Goal: Task Accomplishment & Management: Manage account settings

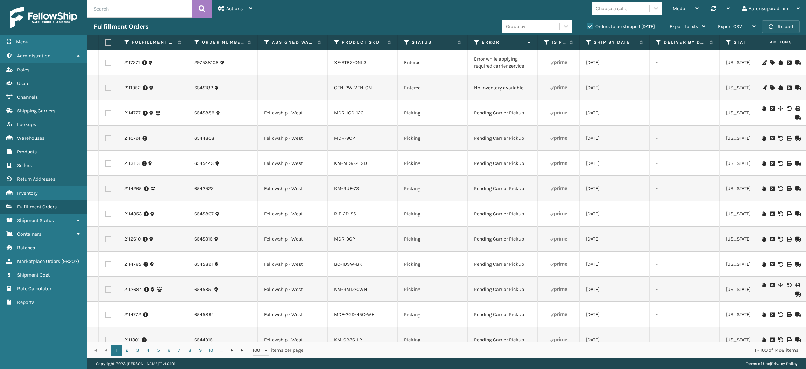
scroll to position [1263, 0]
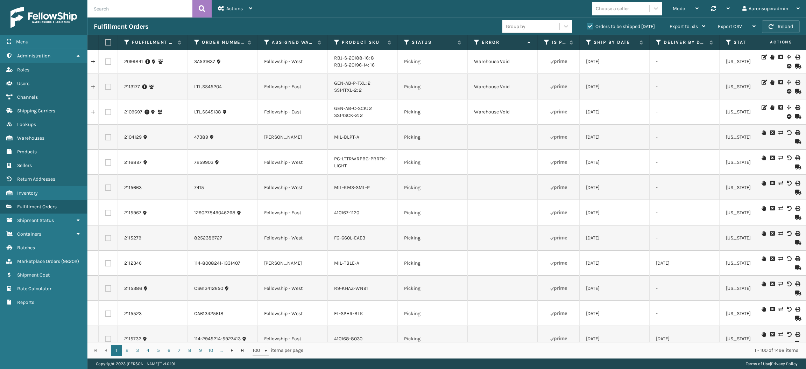
click at [785, 27] on button "Reload" at bounding box center [781, 26] width 38 height 13
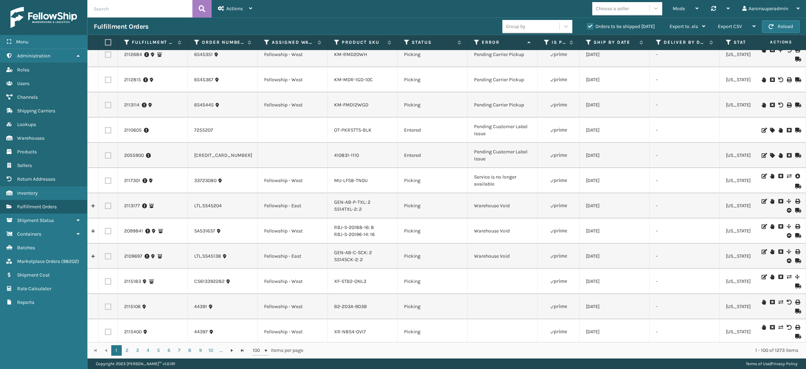
scroll to position [1194, 0]
click at [786, 173] on div at bounding box center [780, 181] width 40 height 16
click at [795, 173] on icon at bounding box center [797, 176] width 4 height 7
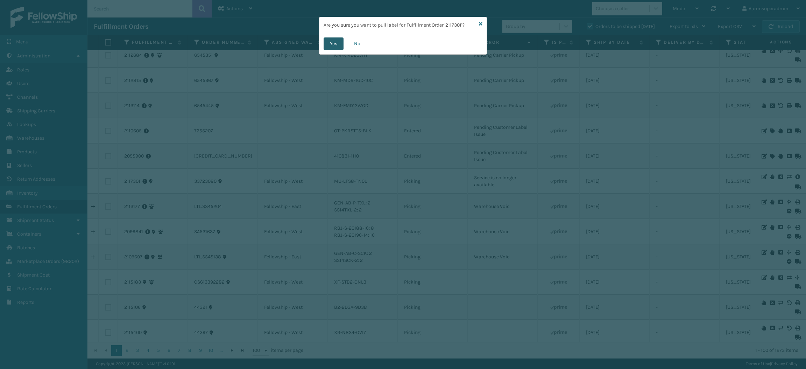
click at [331, 45] on button "Yes" at bounding box center [333, 43] width 20 height 13
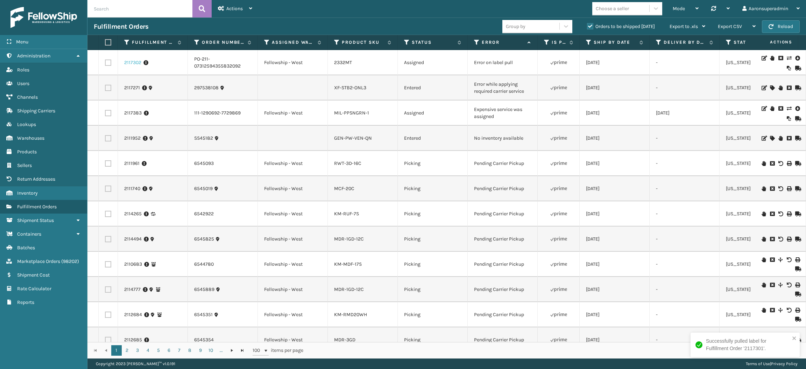
click at [137, 64] on link "2117302" at bounding box center [132, 62] width 17 height 7
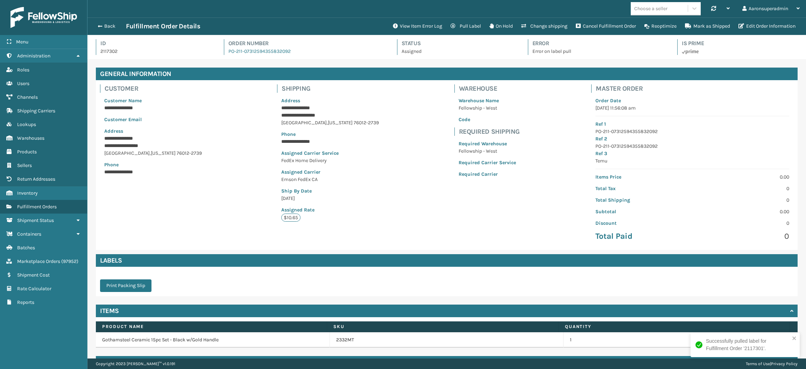
scroll to position [16, 718]
click at [414, 31] on button "View Item Error Log" at bounding box center [418, 26] width 58 height 14
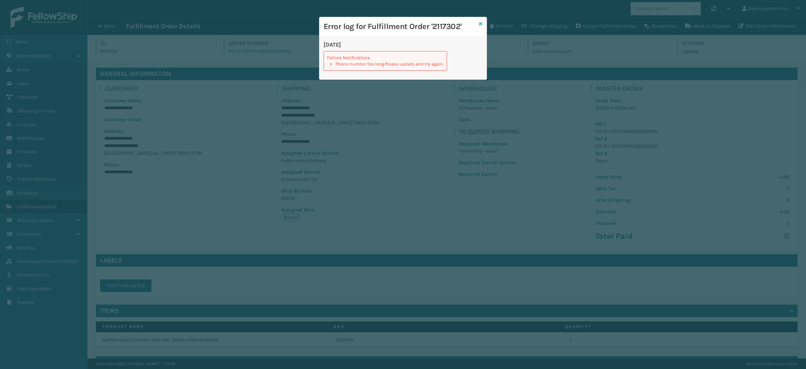
click at [479, 22] on icon at bounding box center [480, 23] width 3 height 5
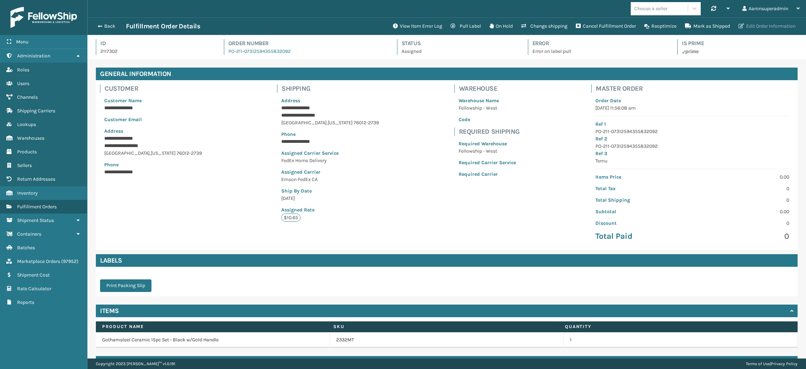
click at [766, 29] on button "Edit Order Information" at bounding box center [766, 26] width 65 height 14
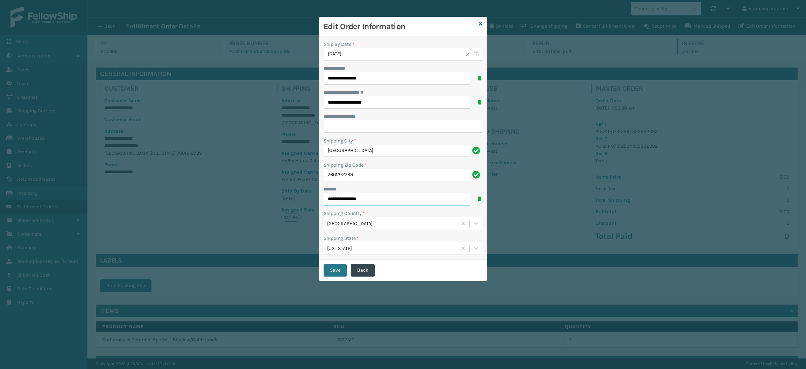
click at [380, 198] on input "**********" at bounding box center [396, 199] width 146 height 13
type input "**********"
click at [331, 268] on button "Save" at bounding box center [334, 270] width 23 height 13
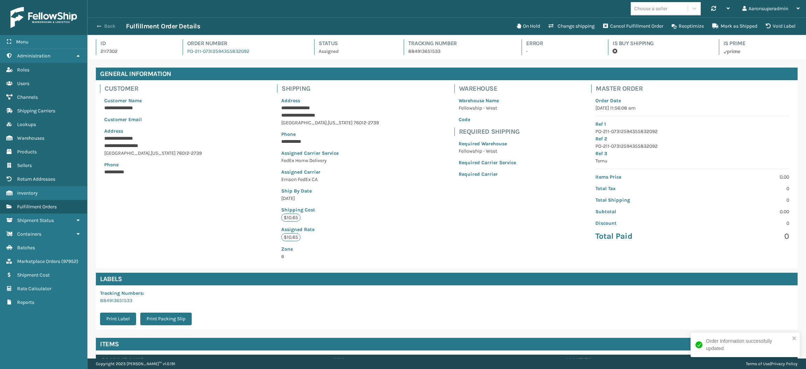
click at [108, 27] on button "Back" at bounding box center [110, 26] width 32 height 6
drag, startPoint x: 108, startPoint y: 27, endPoint x: 107, endPoint y: 30, distance: 3.7
click at [107, 30] on div "Back Fulfillment Order Details On Hold Change shipping Cancel Fulfillment Order…" at bounding box center [446, 25] width 718 height 17
click at [102, 27] on button "Back" at bounding box center [110, 26] width 32 height 6
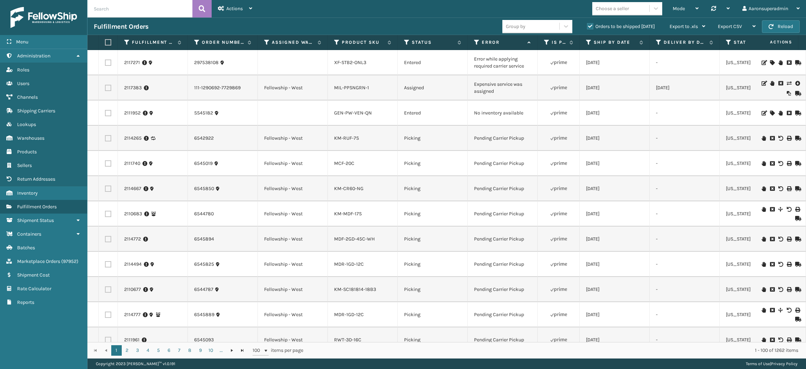
click at [786, 83] on icon at bounding box center [788, 83] width 4 height 5
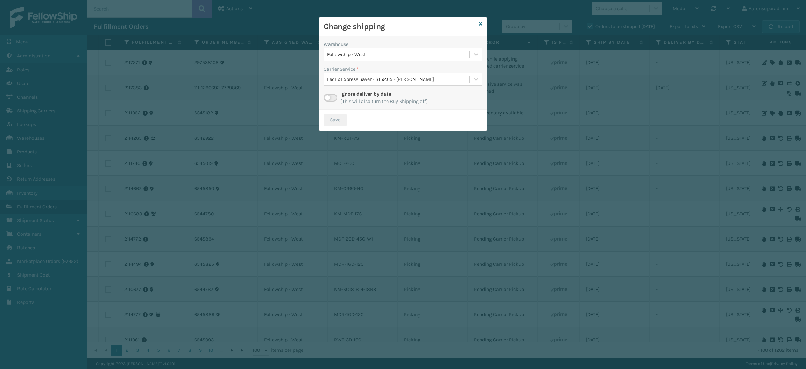
click at [329, 95] on label at bounding box center [330, 98] width 14 height 8
click at [328, 95] on input "checkbox" at bounding box center [325, 96] width 5 height 5
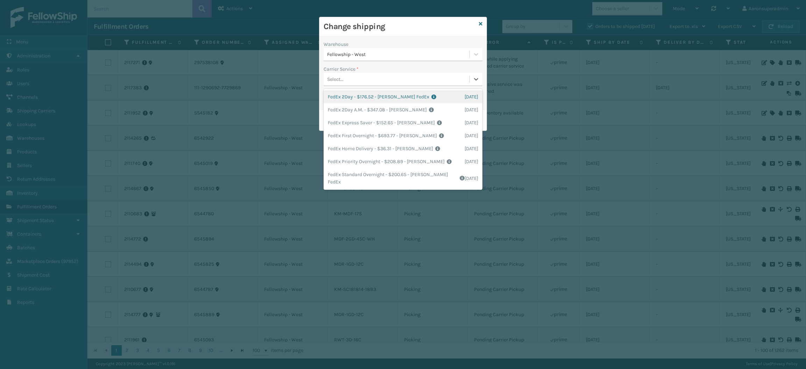
click at [345, 81] on div "Select..." at bounding box center [396, 79] width 146 height 12
click at [365, 153] on div "FedEx Home Delivery - $36.31 - [PERSON_NAME] FedEx Shipping Cost $31.85 Surplus…" at bounding box center [402, 148] width 159 height 13
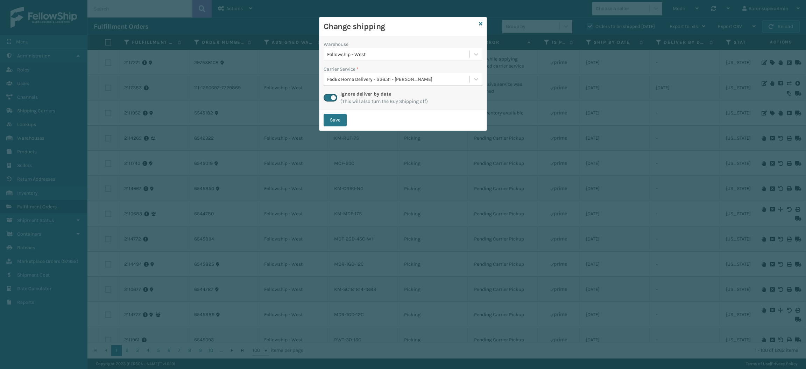
click at [329, 128] on div "Save" at bounding box center [402, 119] width 167 height 21
click at [330, 119] on button "Save" at bounding box center [334, 120] width 23 height 13
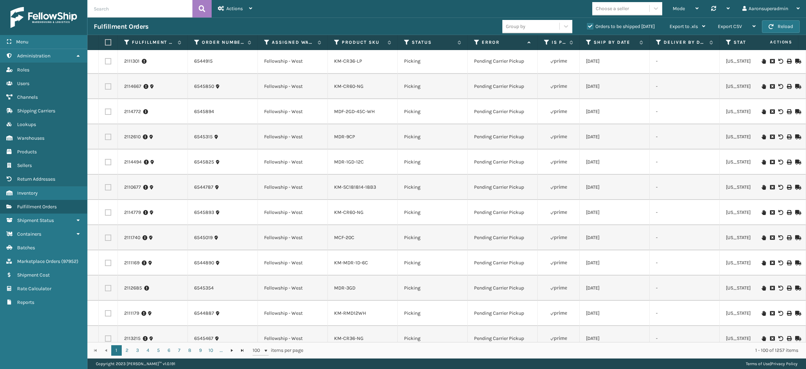
scroll to position [79, 0]
